Goal: Find specific page/section: Find specific page/section

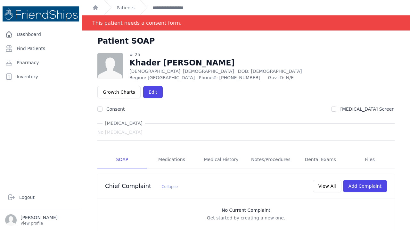
scroll to position [23, 0]
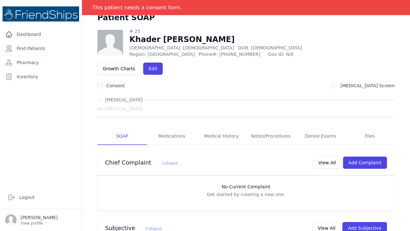
click at [32, 36] on link "Dashboard" at bounding box center [41, 34] width 77 height 13
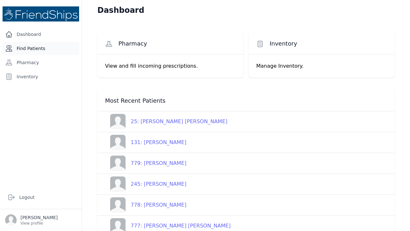
click at [37, 51] on link "Find Patients" at bounding box center [41, 48] width 77 height 13
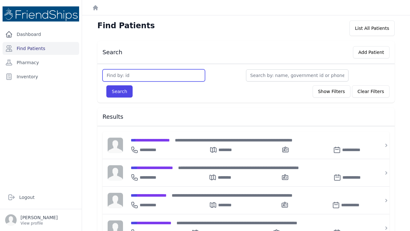
click at [116, 76] on input "text" at bounding box center [154, 75] width 103 height 12
type input "669"
click at [119, 91] on button "Search" at bounding box center [119, 91] width 26 height 12
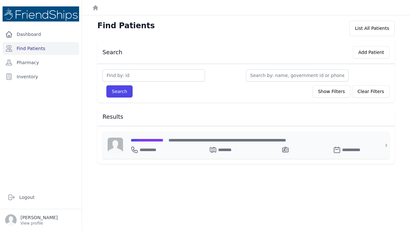
click at [164, 139] on span "**********" at bounding box center [147, 140] width 33 height 4
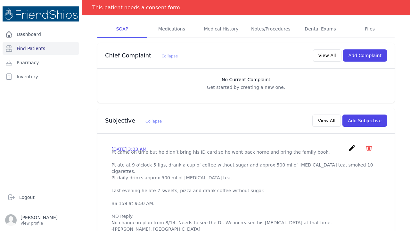
scroll to position [116, 0]
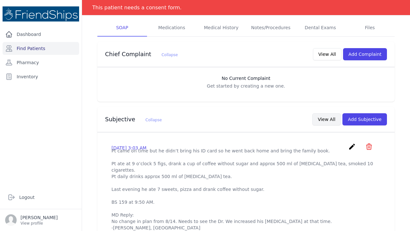
click at [332, 113] on button "View All" at bounding box center [327, 119] width 29 height 12
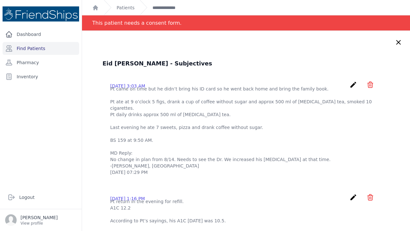
scroll to position [0, 0]
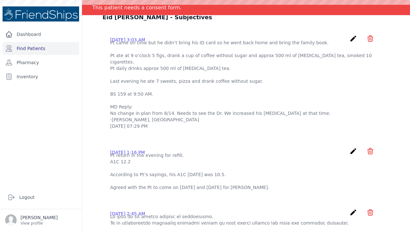
scroll to position [57, 0]
